Goal: Task Accomplishment & Management: Manage account settings

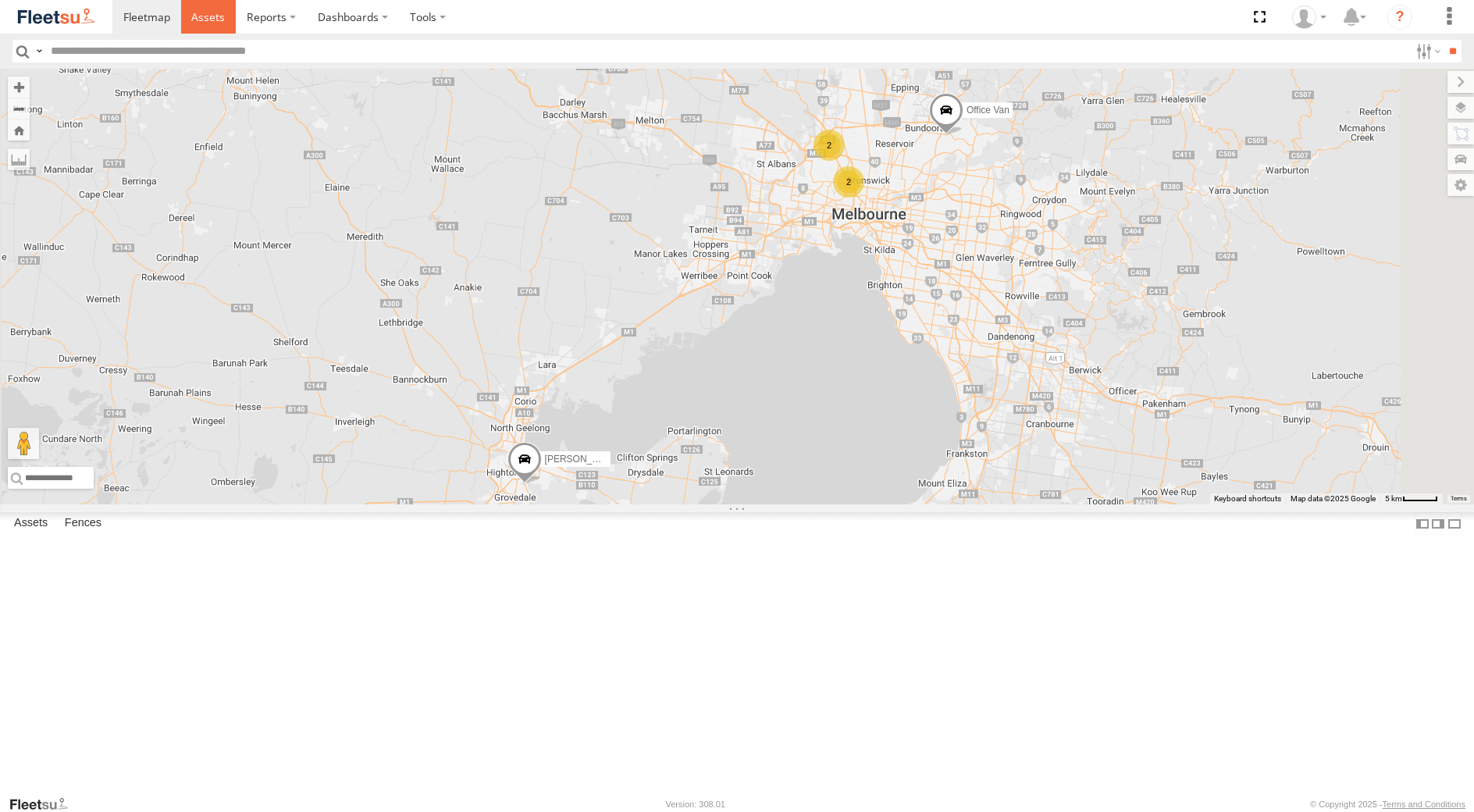
click at [214, 18] on span at bounding box center [208, 17] width 33 height 15
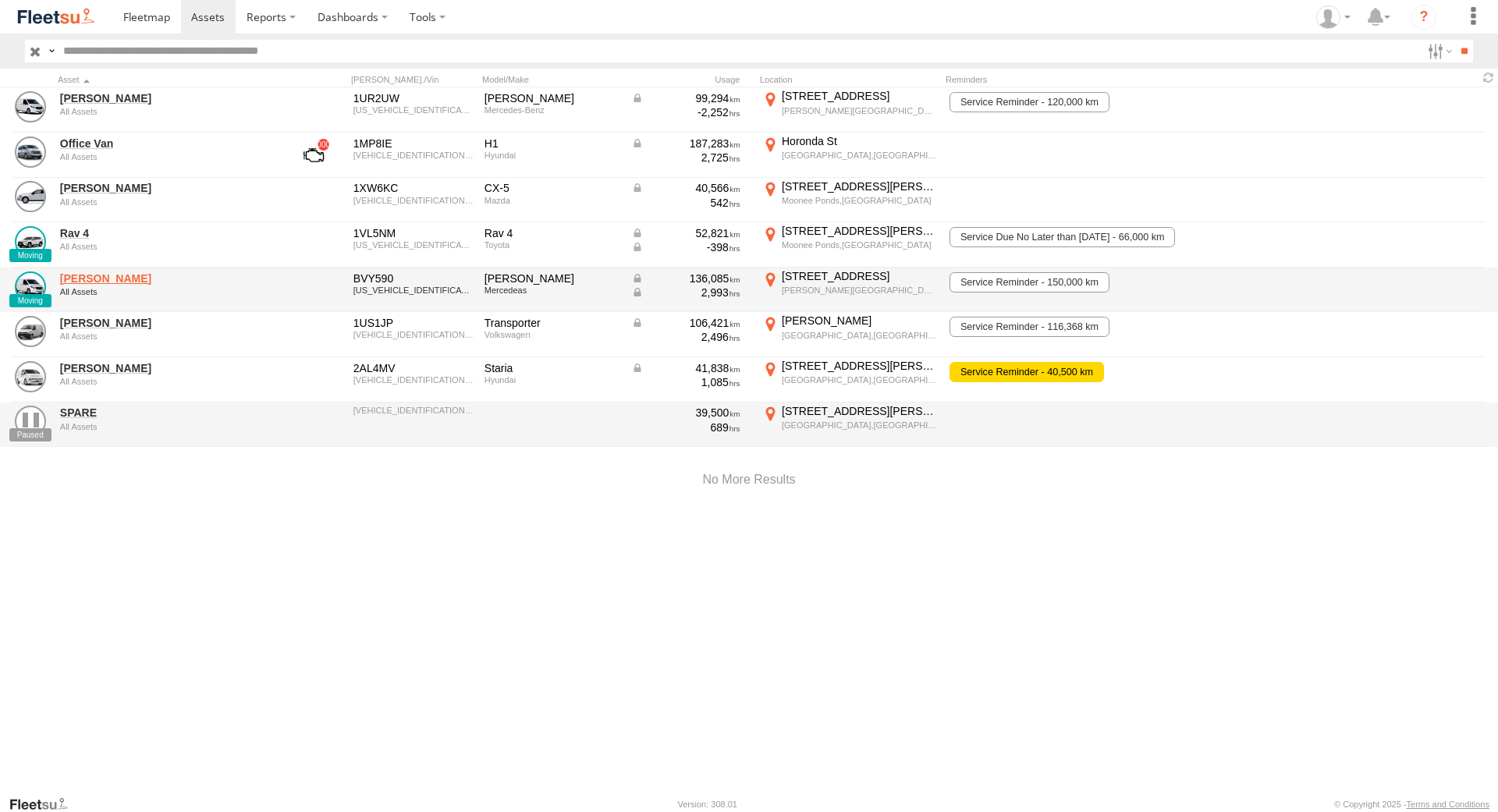
click at [102, 283] on link "[PERSON_NAME]" at bounding box center [167, 278] width 214 height 14
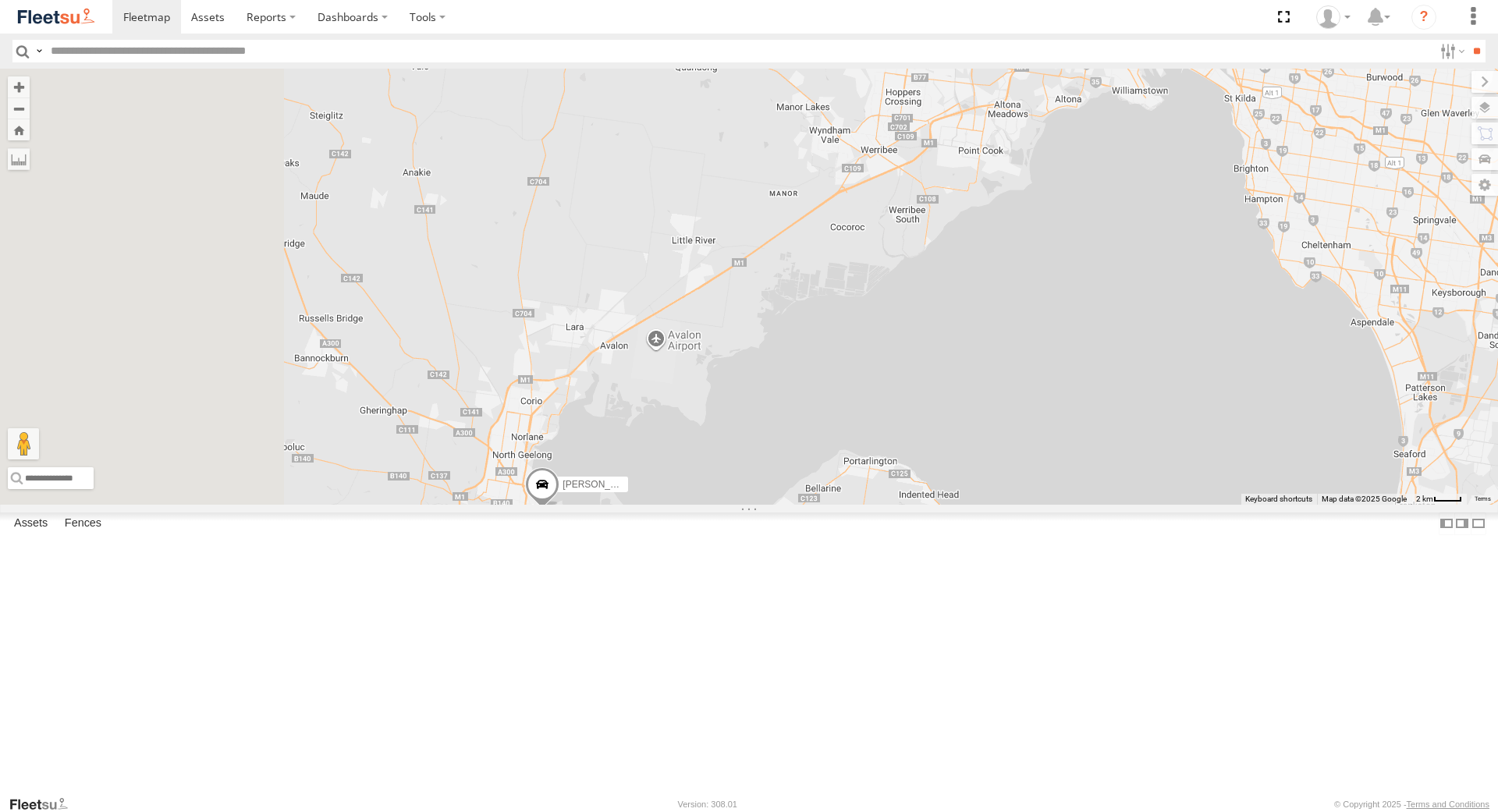
drag, startPoint x: 637, startPoint y: 441, endPoint x: 924, endPoint y: 235, distance: 353.3
click at [924, 235] on div "Office Van Stefan Weeks David Bonaddio William Joyce Rob Serpell 2" at bounding box center [749, 286] width 1498 height 435
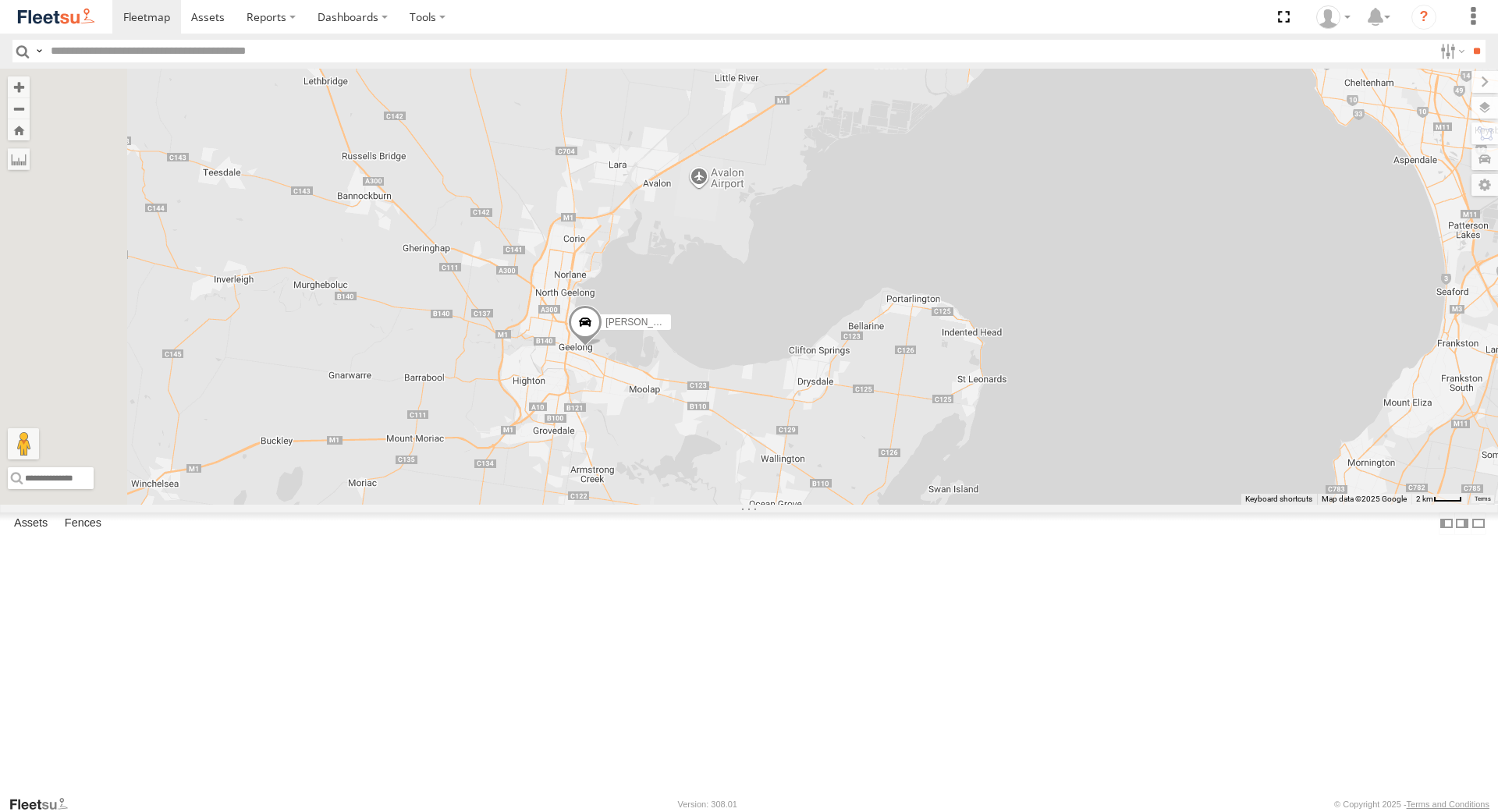
drag, startPoint x: 712, startPoint y: 621, endPoint x: 705, endPoint y: 529, distance: 92.3
click at [698, 504] on div "Office Van Stefan Weeks David Bonaddio William Joyce Rob Serpell 2" at bounding box center [749, 286] width 1498 height 435
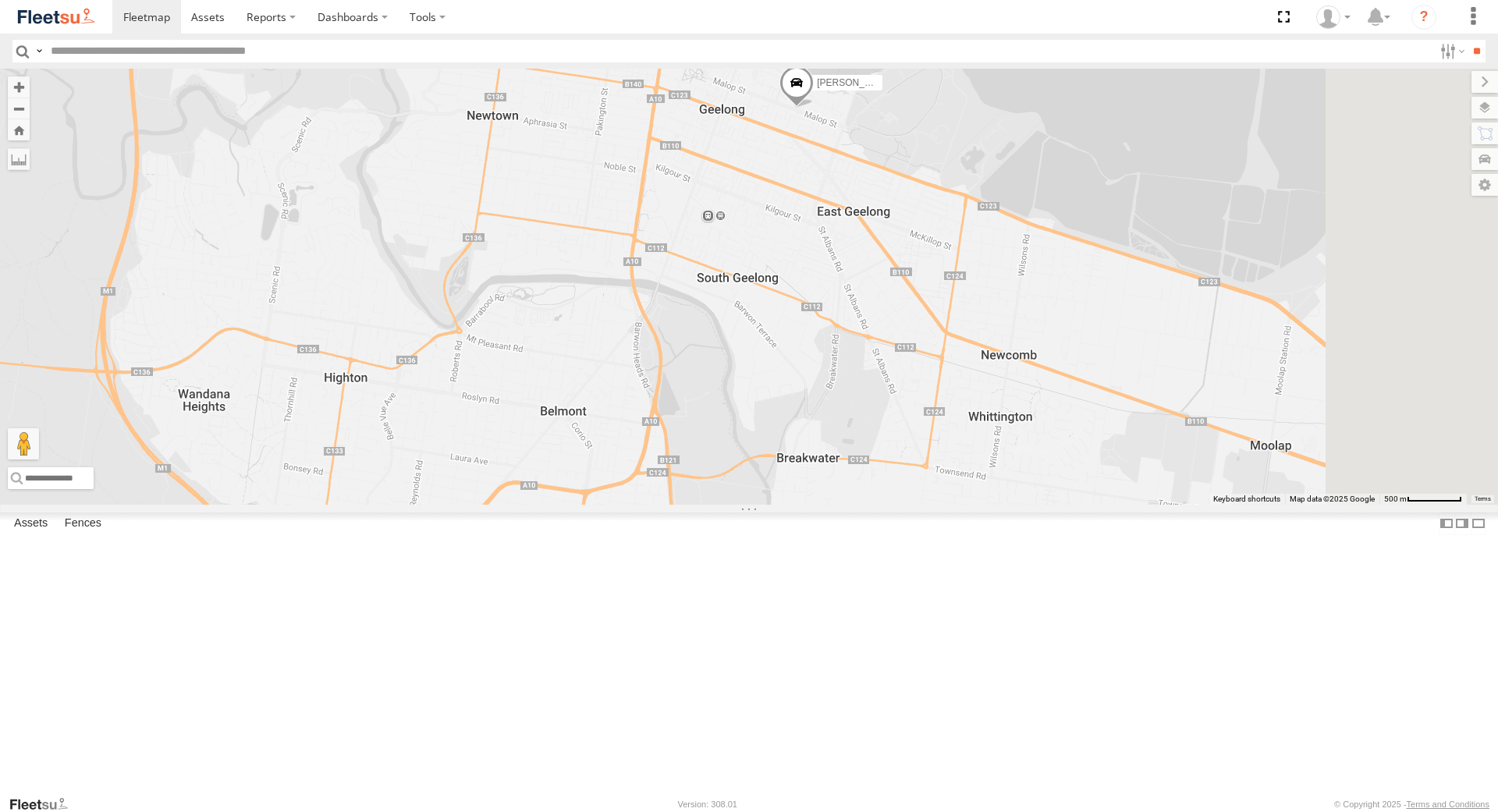
drag, startPoint x: 1004, startPoint y: 273, endPoint x: 876, endPoint y: 356, distance: 152.6
click at [877, 354] on div "Office Van [PERSON_NAME] [PERSON_NAME] [PERSON_NAME] [PERSON_NAME]" at bounding box center [749, 286] width 1498 height 435
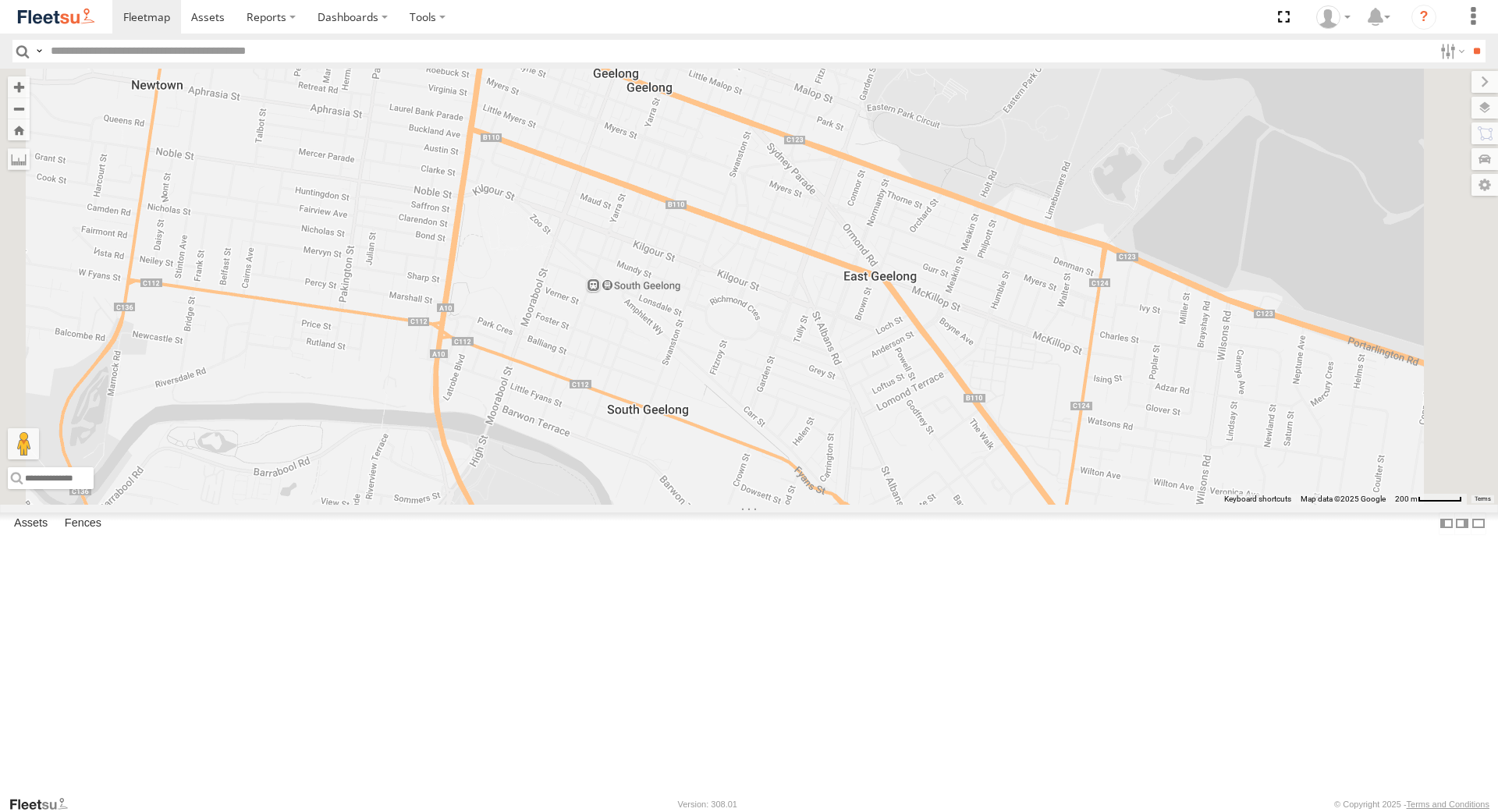
drag, startPoint x: 984, startPoint y: 279, endPoint x: 865, endPoint y: 342, distance: 134.6
click at [865, 342] on div "Office Van Stefan Weeks David Bonaddio William Joyce Rob Serpell" at bounding box center [749, 286] width 1498 height 435
click at [216, 18] on span at bounding box center [208, 17] width 33 height 15
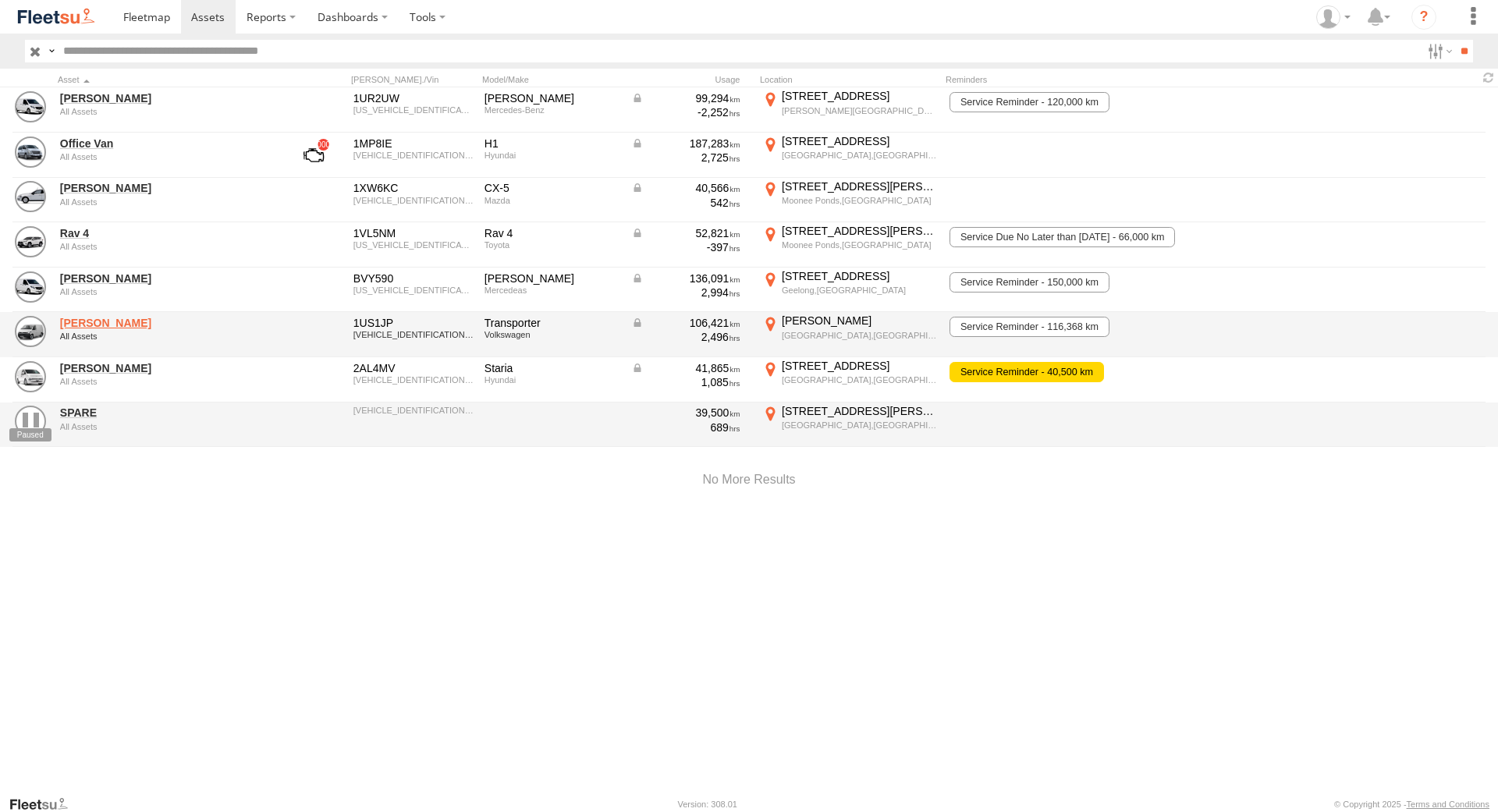
click at [108, 326] on link "[PERSON_NAME]" at bounding box center [167, 323] width 214 height 14
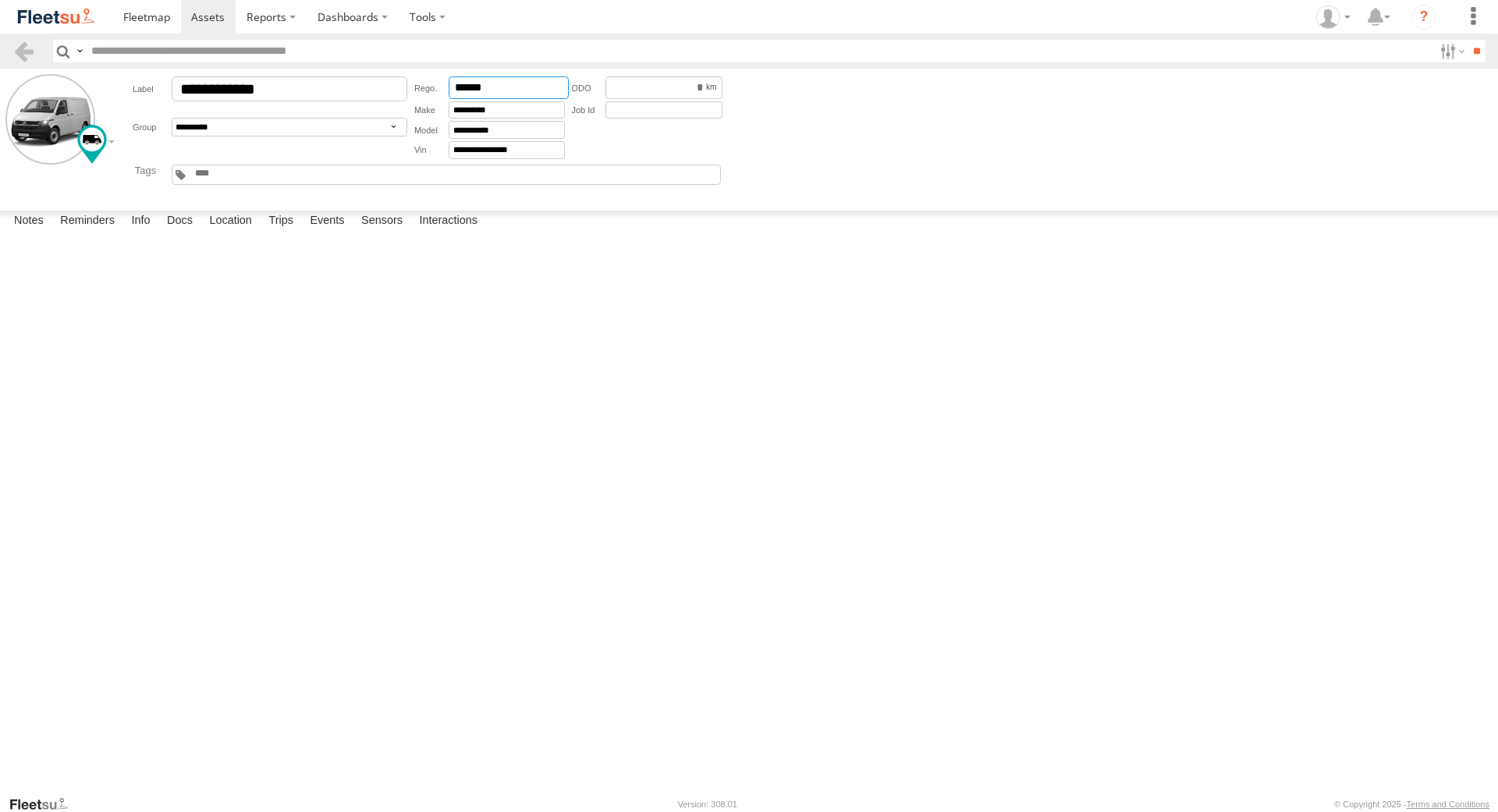
drag, startPoint x: 524, startPoint y: 88, endPoint x: 445, endPoint y: 89, distance: 79.0
click at [449, 89] on input "******" at bounding box center [509, 88] width 120 height 23
click at [155, 20] on span at bounding box center [147, 17] width 47 height 15
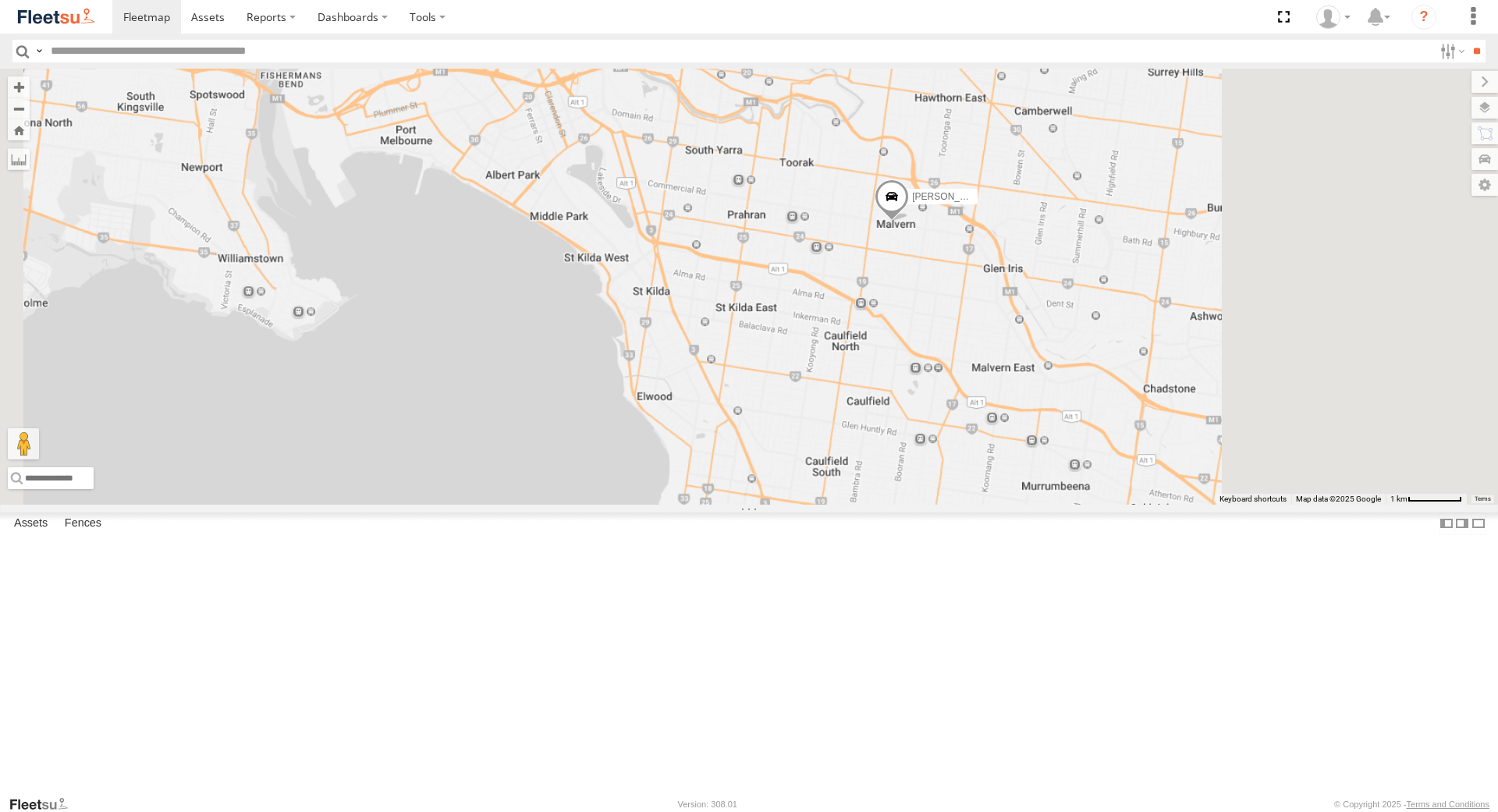
drag, startPoint x: 1187, startPoint y: 343, endPoint x: 1018, endPoint y: 391, distance: 175.7
click at [1018, 380] on div "Office Van Stefan Weeks David Bonaddio William Joyce Rob Serpell" at bounding box center [749, 286] width 1498 height 435
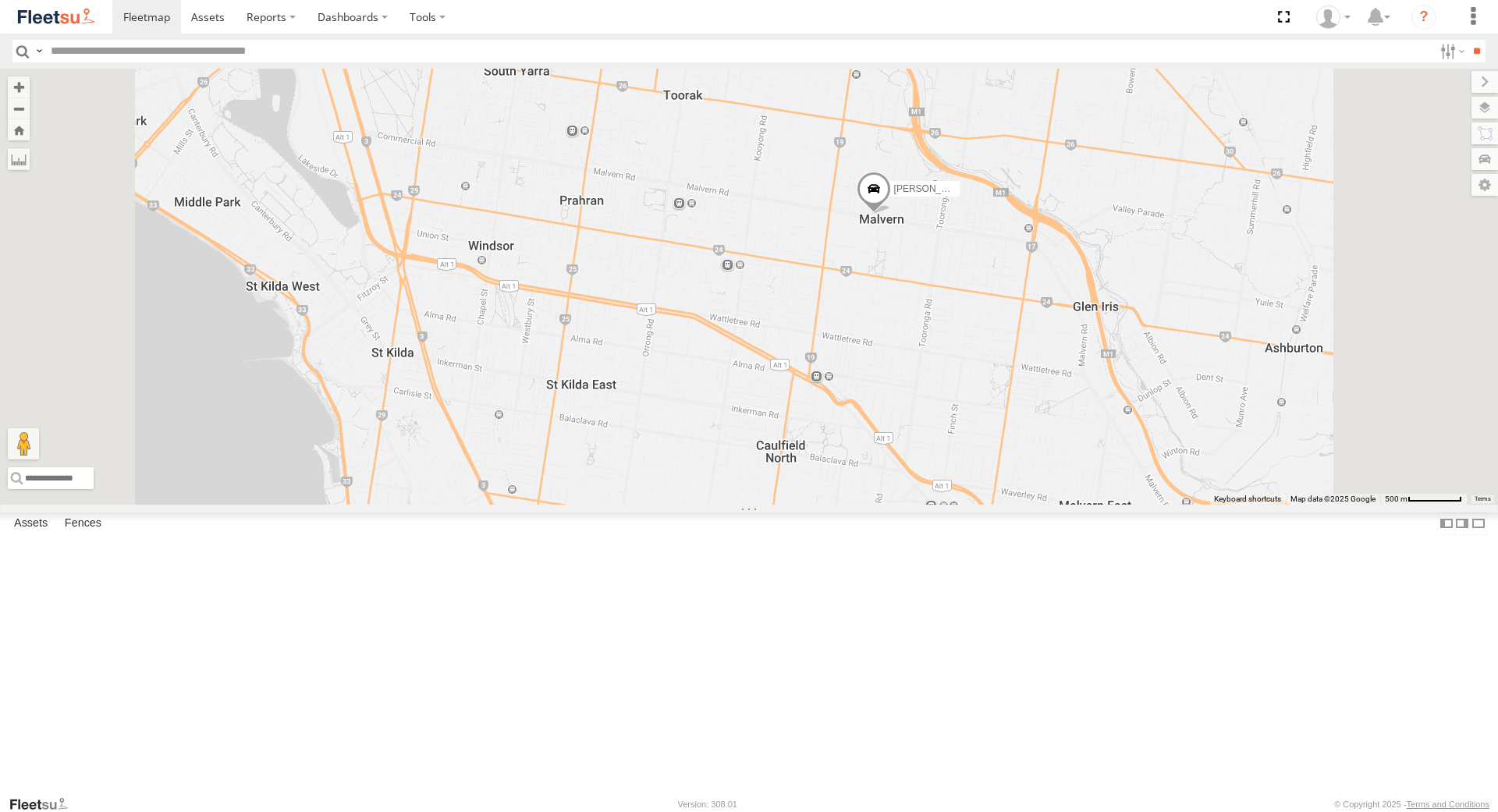
drag, startPoint x: 1033, startPoint y: 364, endPoint x: 1005, endPoint y: 368, distance: 28.3
click at [1005, 368] on div "Office Van Stefan Weeks David Bonaddio William Joyce Rob Serpell" at bounding box center [749, 286] width 1498 height 435
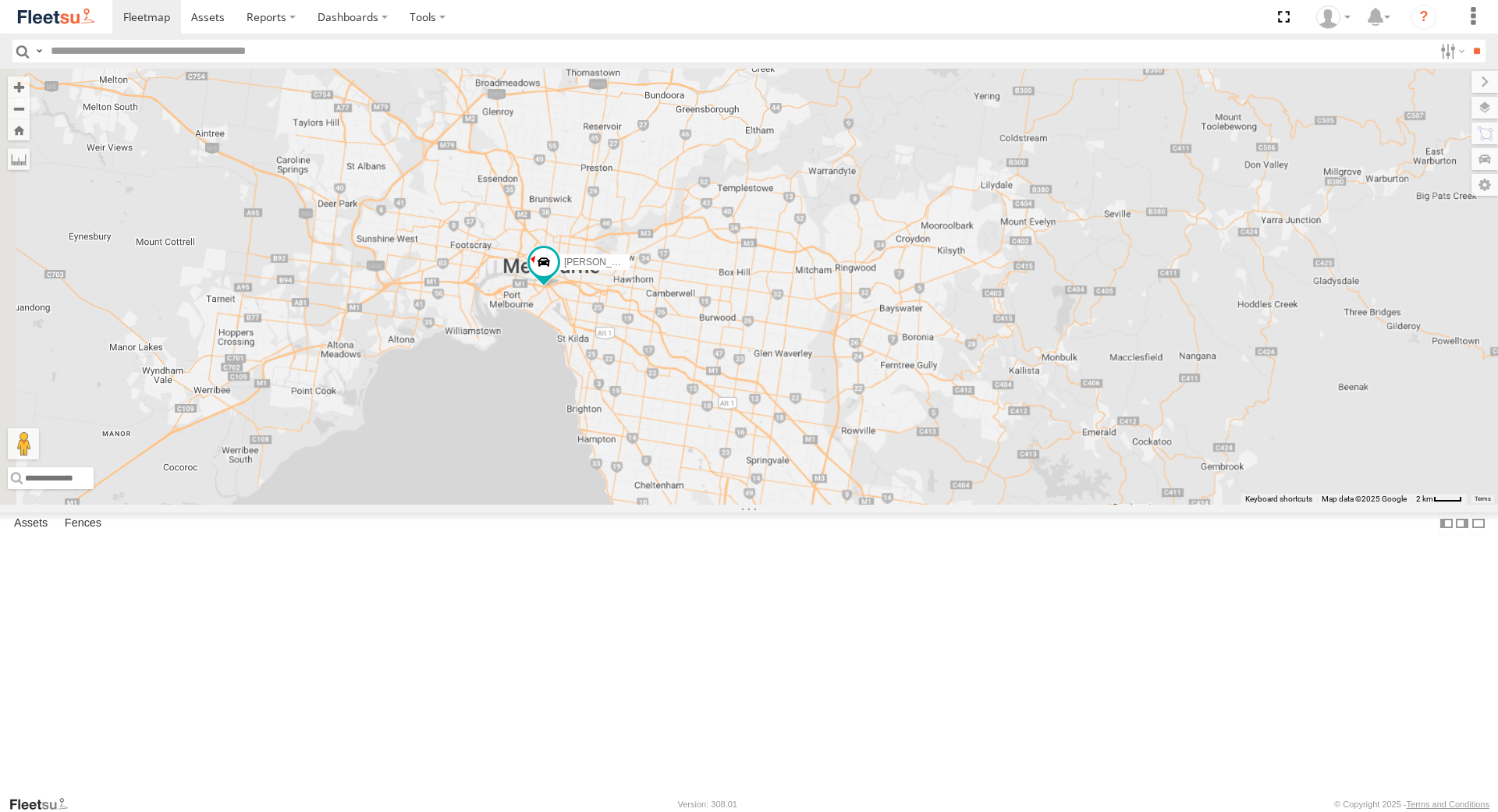
drag, startPoint x: 556, startPoint y: 399, endPoint x: 775, endPoint y: 470, distance: 230.2
click at [775, 470] on div "William Joyce" at bounding box center [749, 286] width 1498 height 435
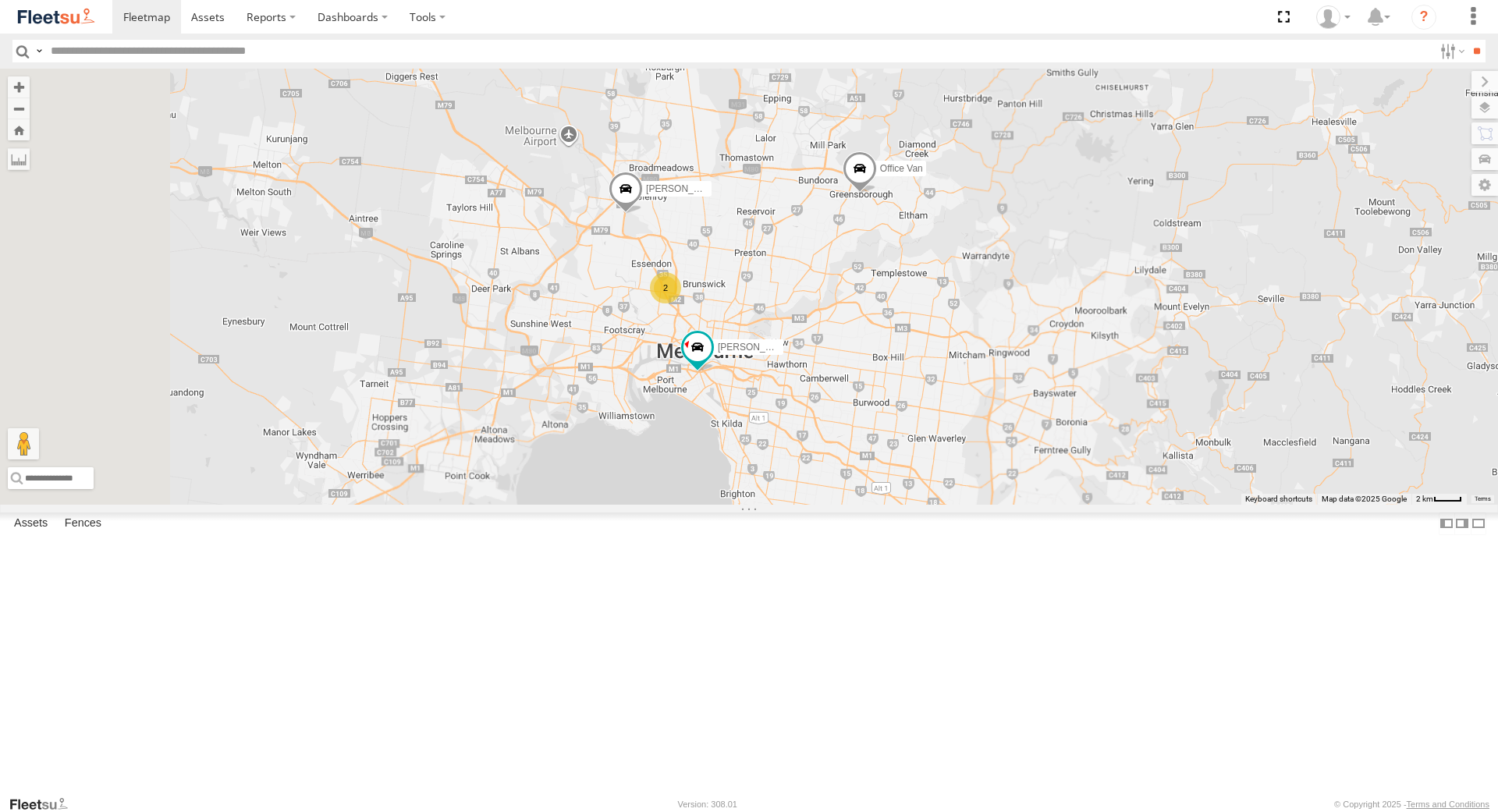
drag, startPoint x: 569, startPoint y: 379, endPoint x: 732, endPoint y: 463, distance: 183.4
click at [716, 467] on div "William Joyce Office Van Stefan Weeks David Bonaddio 2" at bounding box center [749, 286] width 1498 height 435
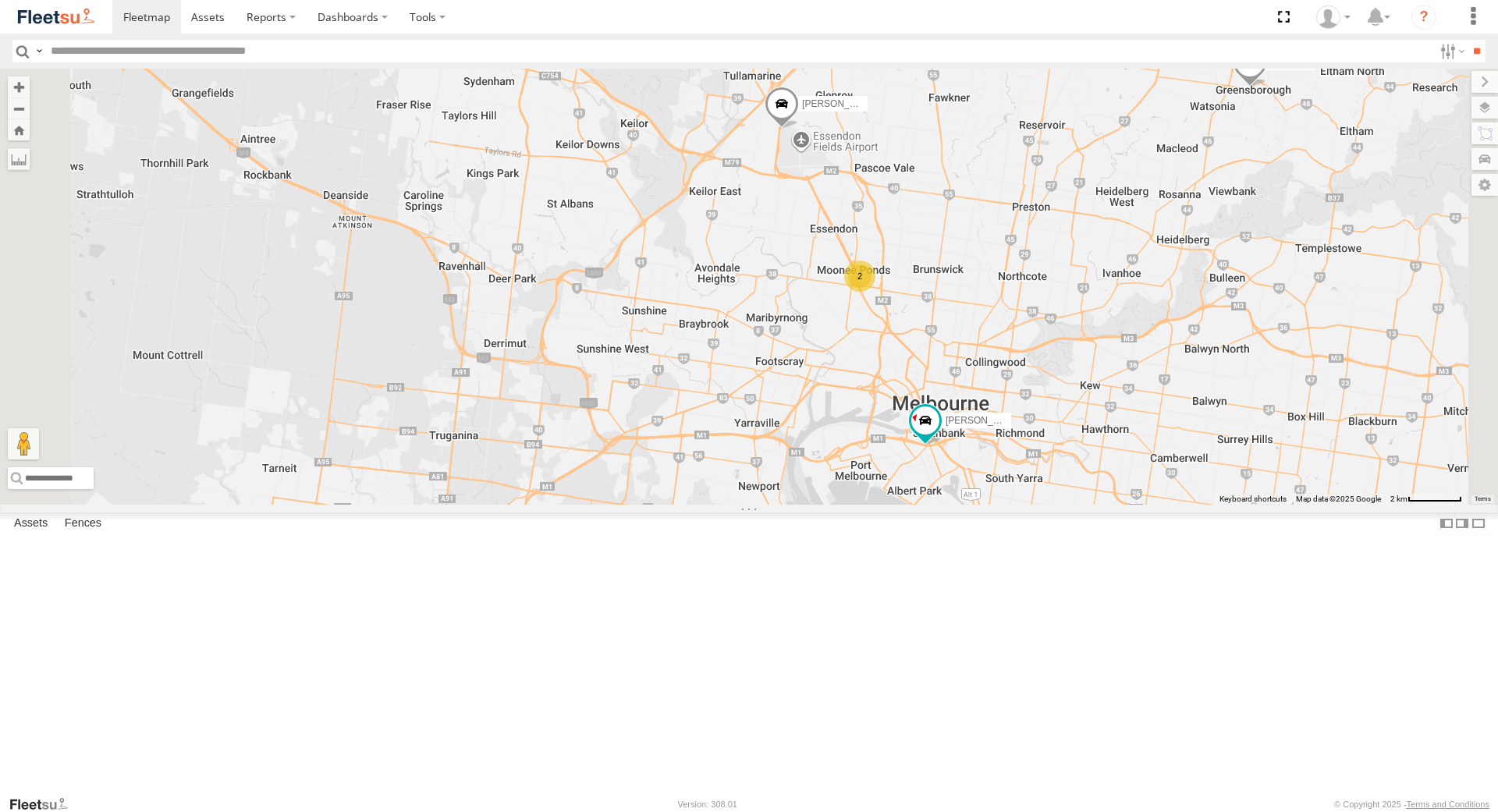
drag, startPoint x: 717, startPoint y: 456, endPoint x: 603, endPoint y: 454, distance: 114.0
click at [603, 454] on div "William Joyce Office Van Stefan Weeks David Bonaddio 2" at bounding box center [749, 286] width 1498 height 435
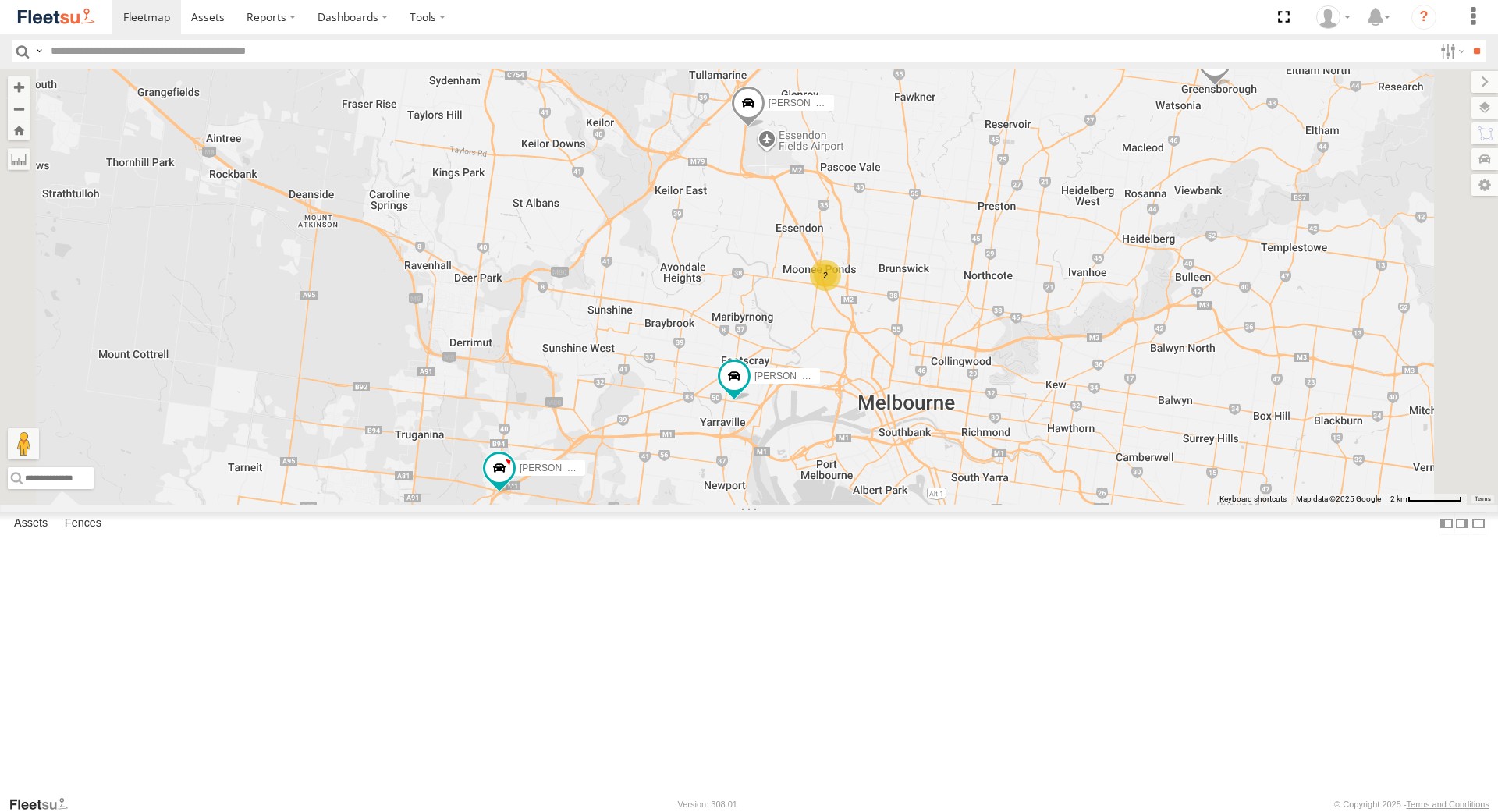
click at [0, 0] on div "Stefan Weeks" at bounding box center [0, 0] width 0 height 0
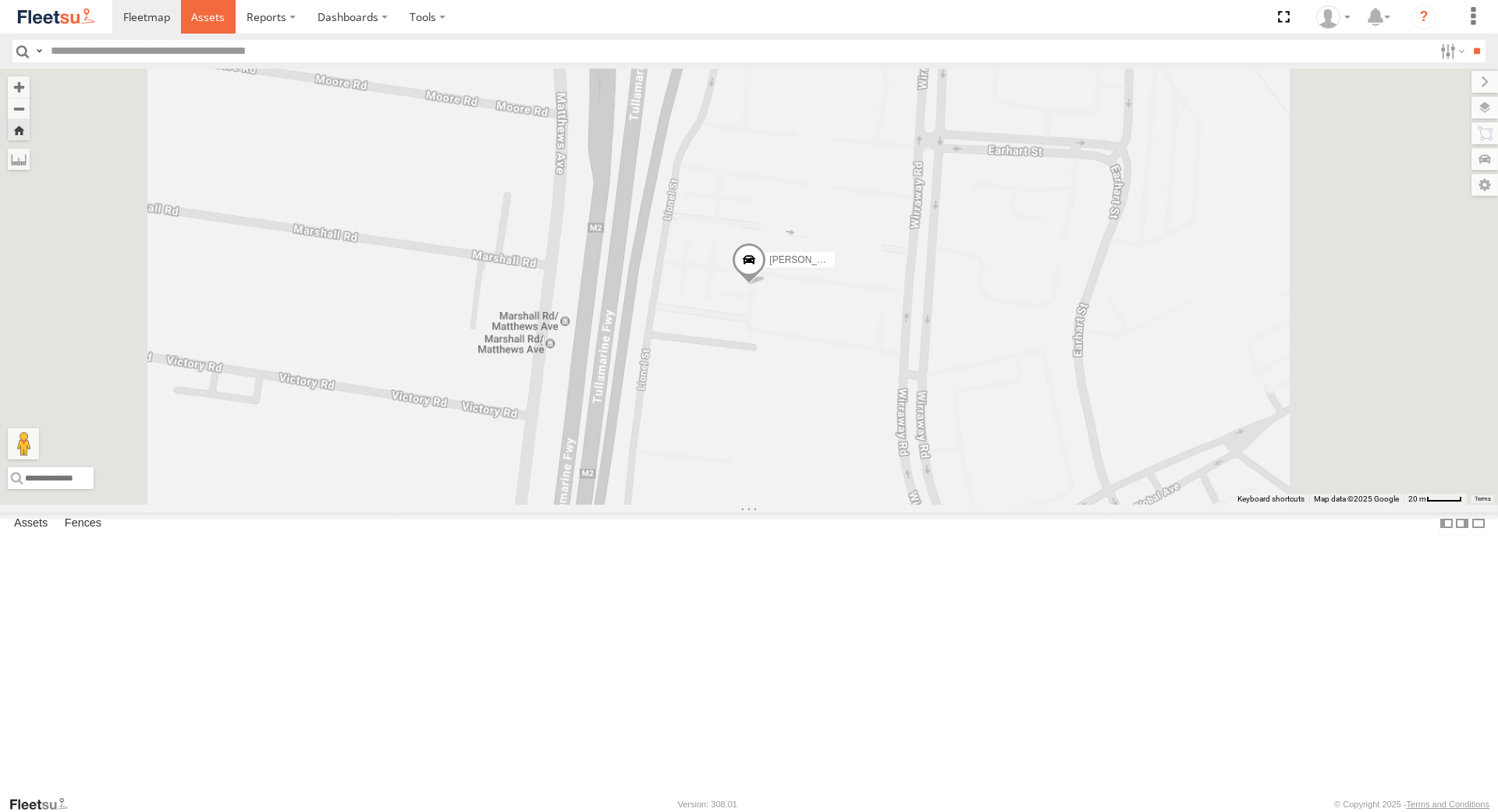
click at [223, 20] on span at bounding box center [208, 17] width 33 height 15
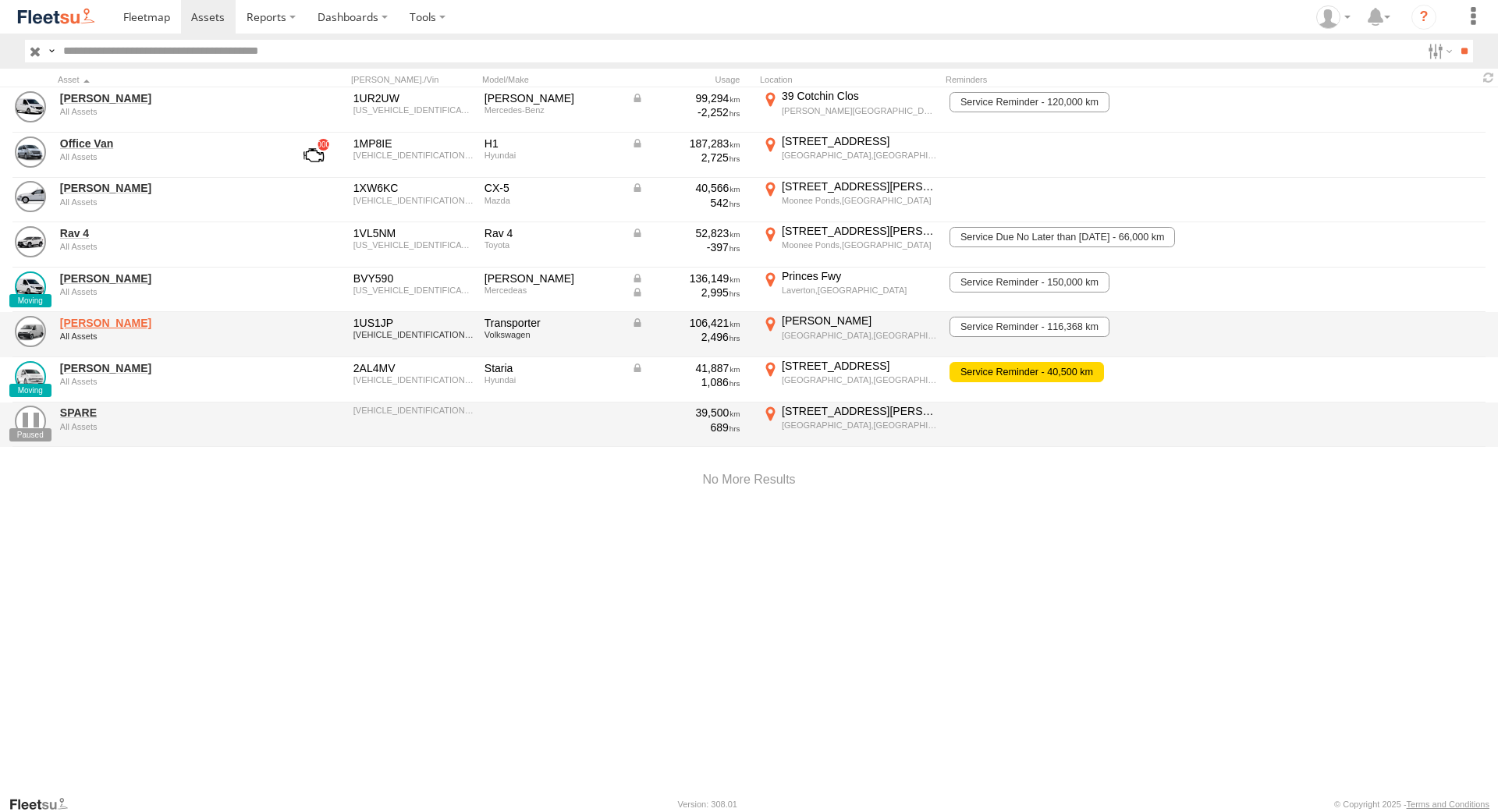
click at [112, 328] on link "Stefan Weeks" at bounding box center [167, 323] width 214 height 14
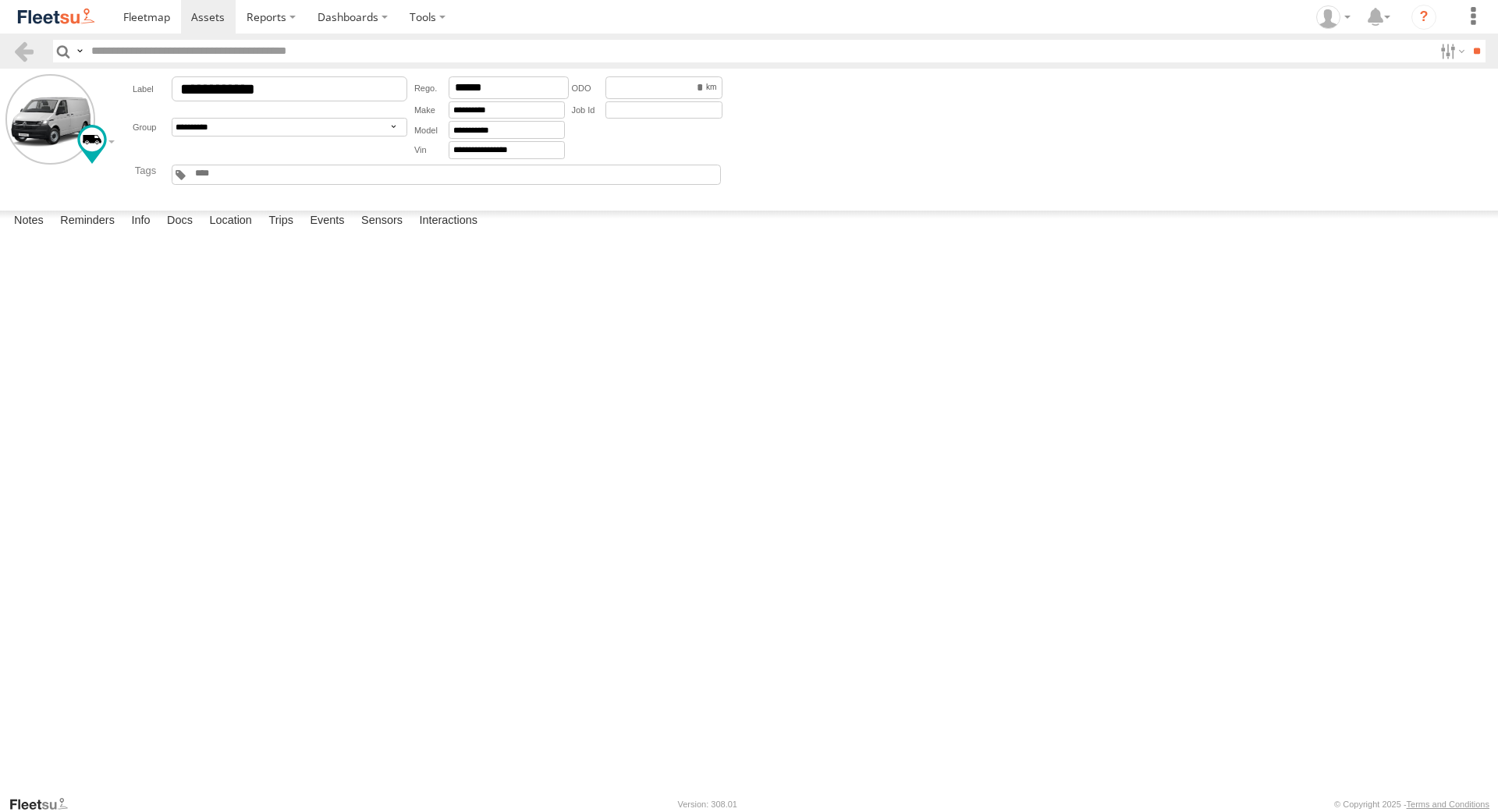
click at [0, 0] on textarea at bounding box center [0, 0] width 0 height 0
type textarea "*"
click at [0, 0] on textarea "**********" at bounding box center [0, 0] width 0 height 0
type textarea "**********"
click at [190, 233] on label "Docs" at bounding box center [180, 222] width 42 height 22
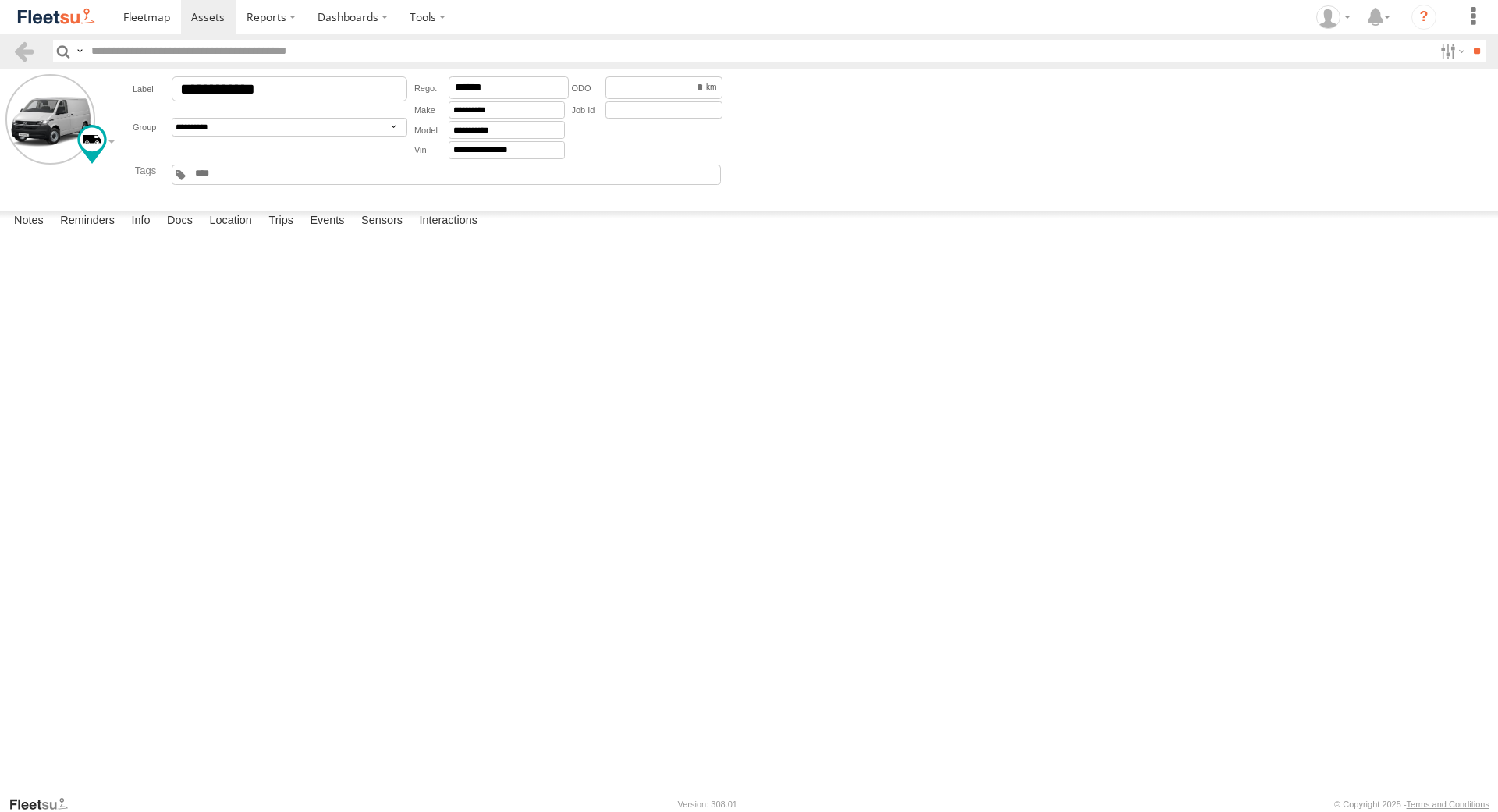
click at [0, 0] on button at bounding box center [0, 0] width 0 height 0
type input "**********"
click at [0, 0] on link at bounding box center [0, 0] width 0 height 0
click at [1176, 31] on section at bounding box center [803, 17] width 1382 height 33
